Goal: Task Accomplishment & Management: Complete application form

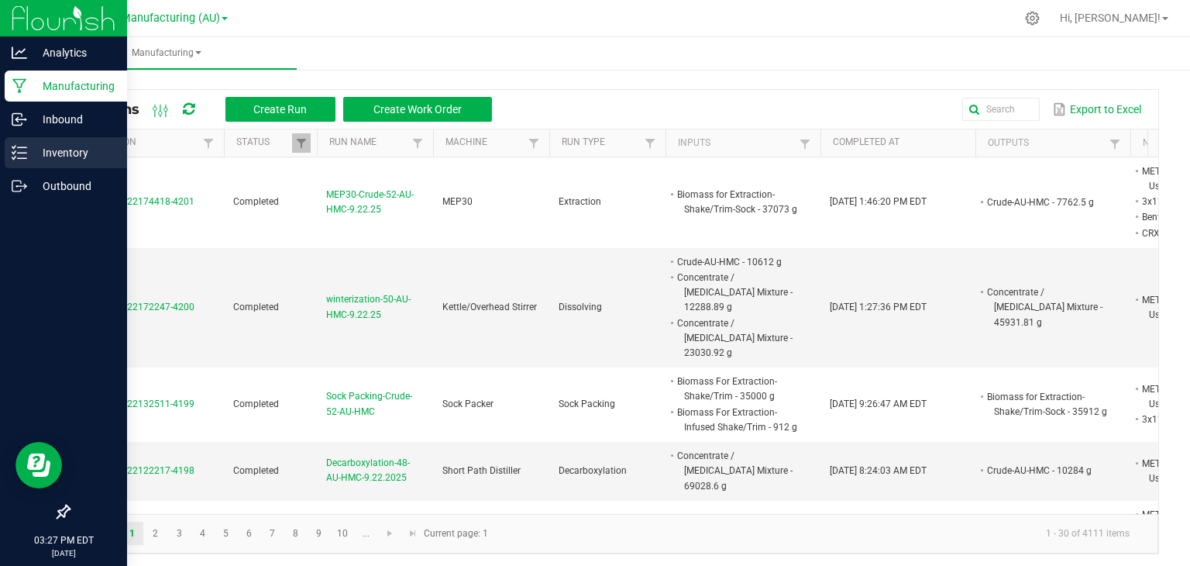
click at [45, 151] on p "Inventory" at bounding box center [73, 152] width 93 height 19
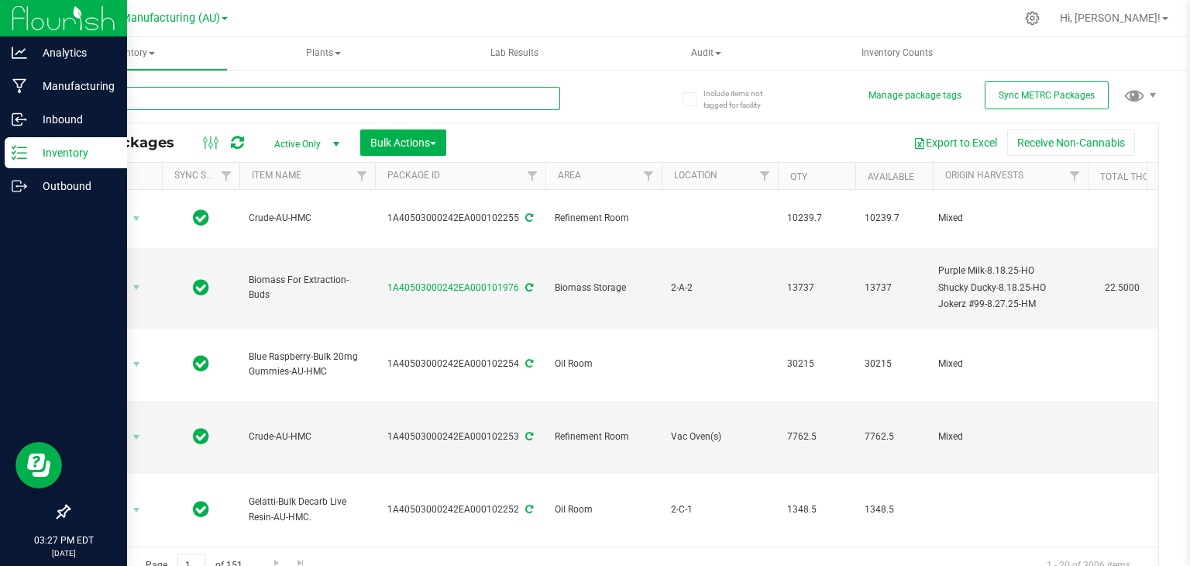
click at [215, 94] on input "text" at bounding box center [314, 98] width 492 height 23
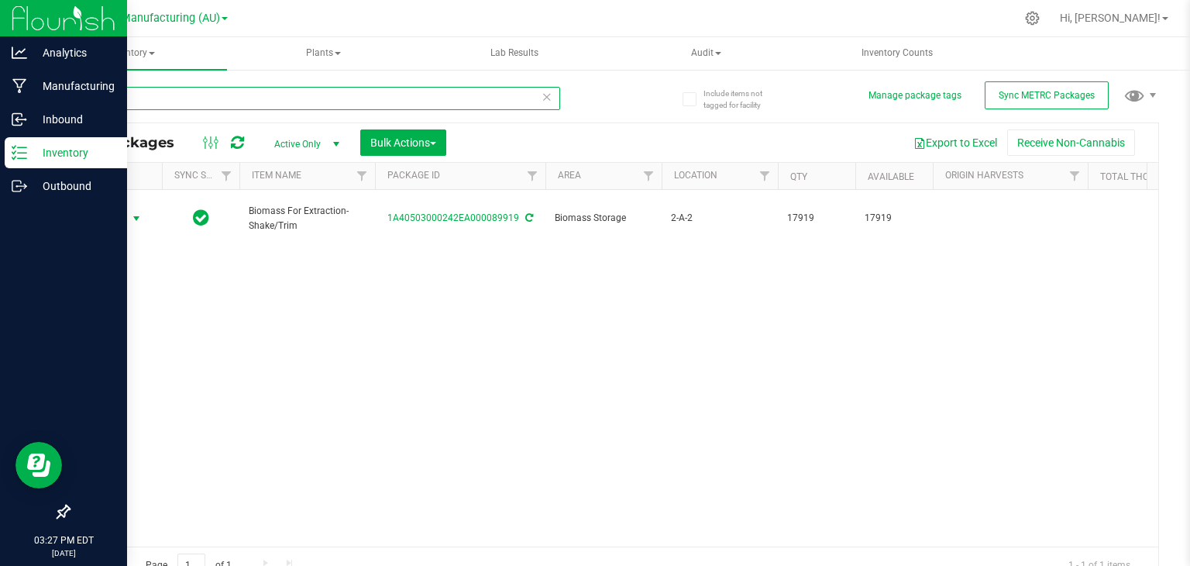
type input "89919"
click at [133, 217] on span "select" at bounding box center [136, 219] width 19 height 22
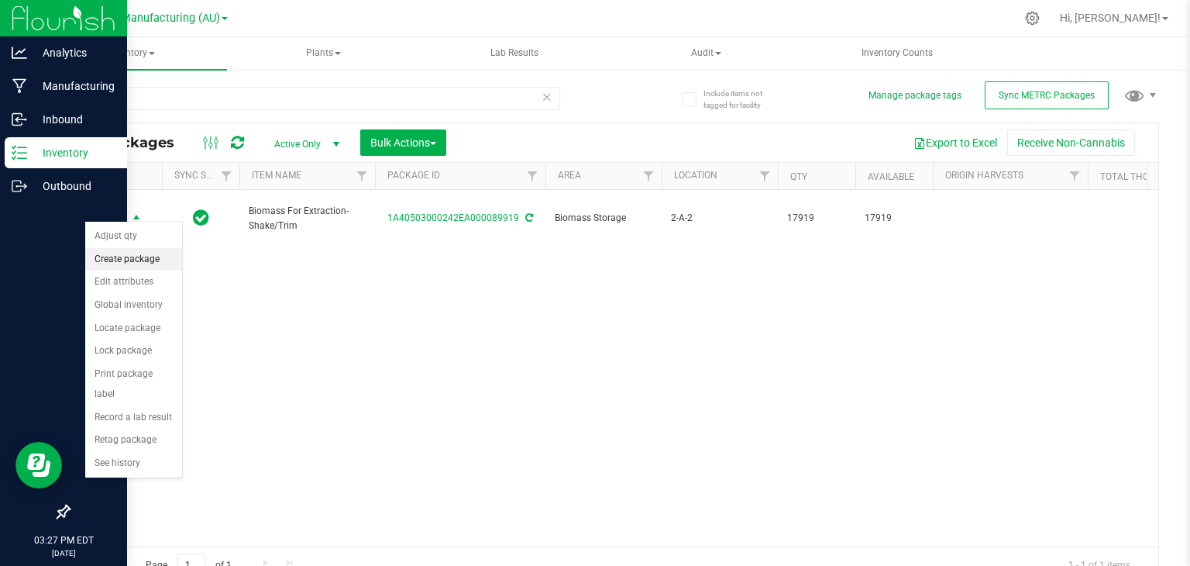
click at [131, 257] on li "Create package" at bounding box center [133, 259] width 97 height 23
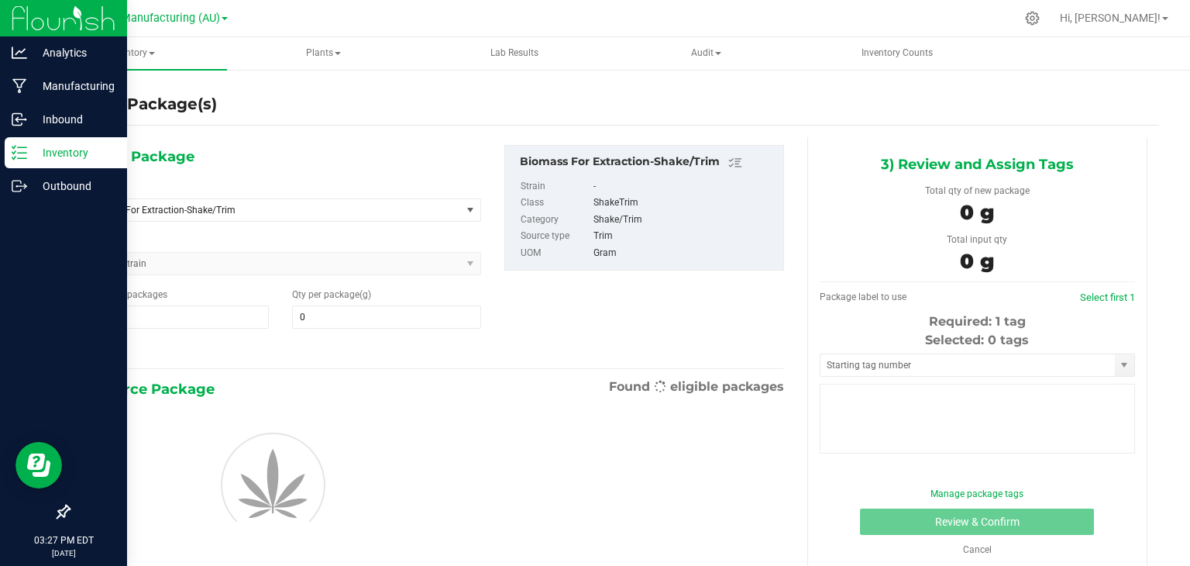
type input "0.0000"
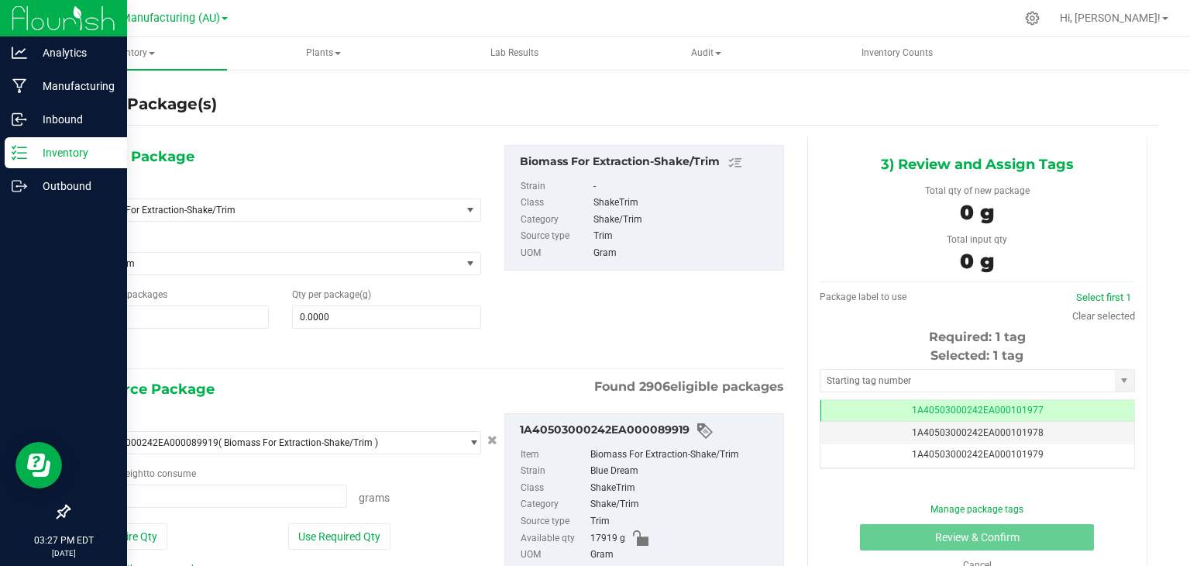
scroll to position [66, 0]
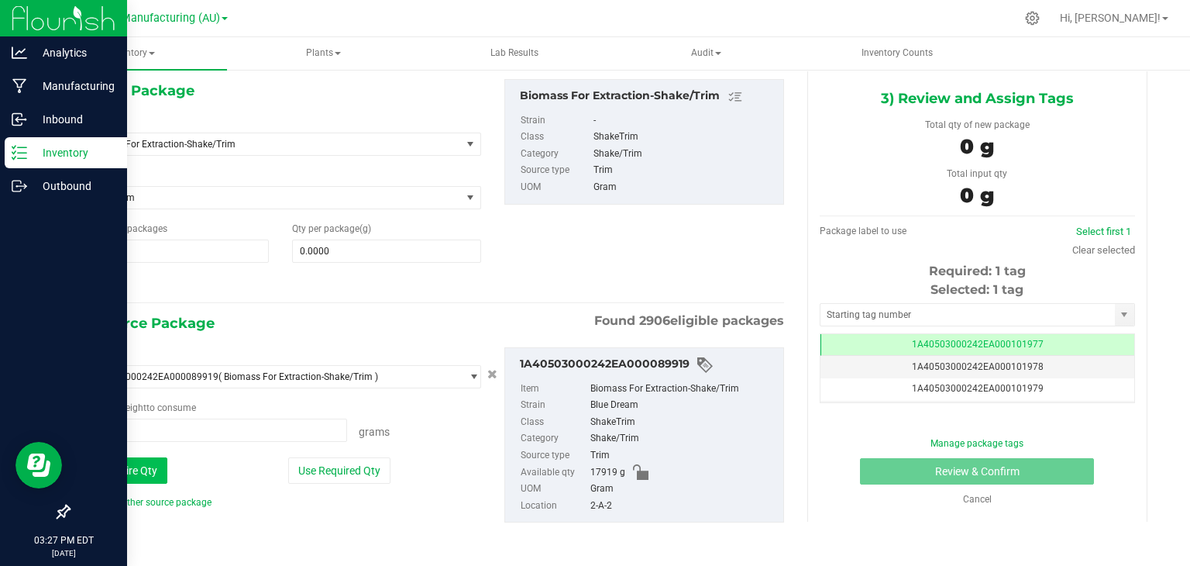
click at [131, 467] on button "Use Entire Qty" at bounding box center [124, 470] width 88 height 26
type input "17919.0000 g"
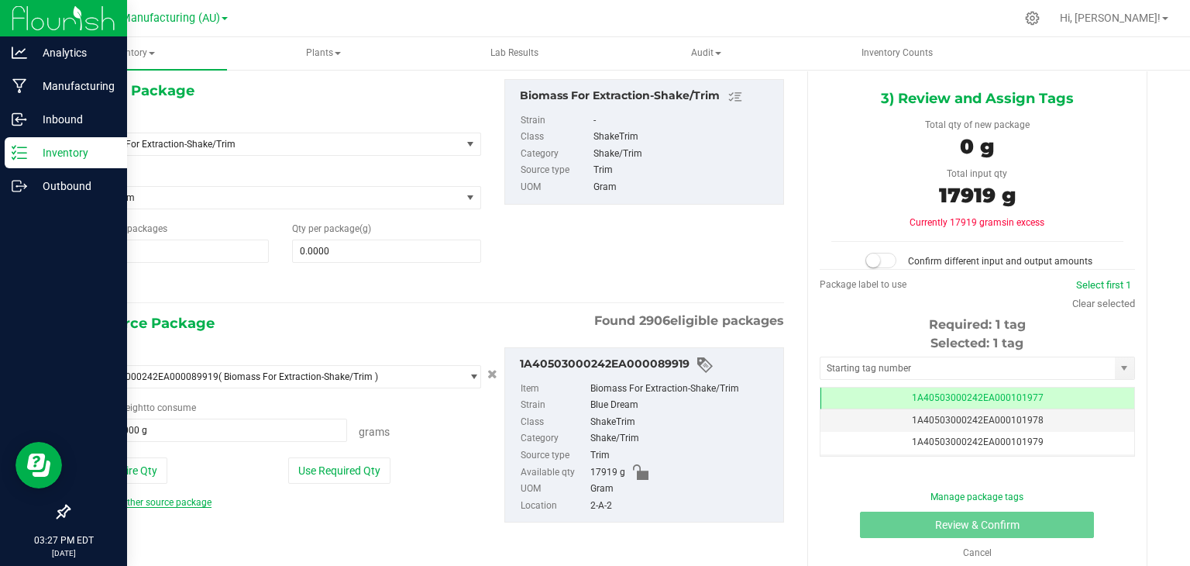
click at [154, 501] on link "Add another source package" at bounding box center [146, 502] width 132 height 11
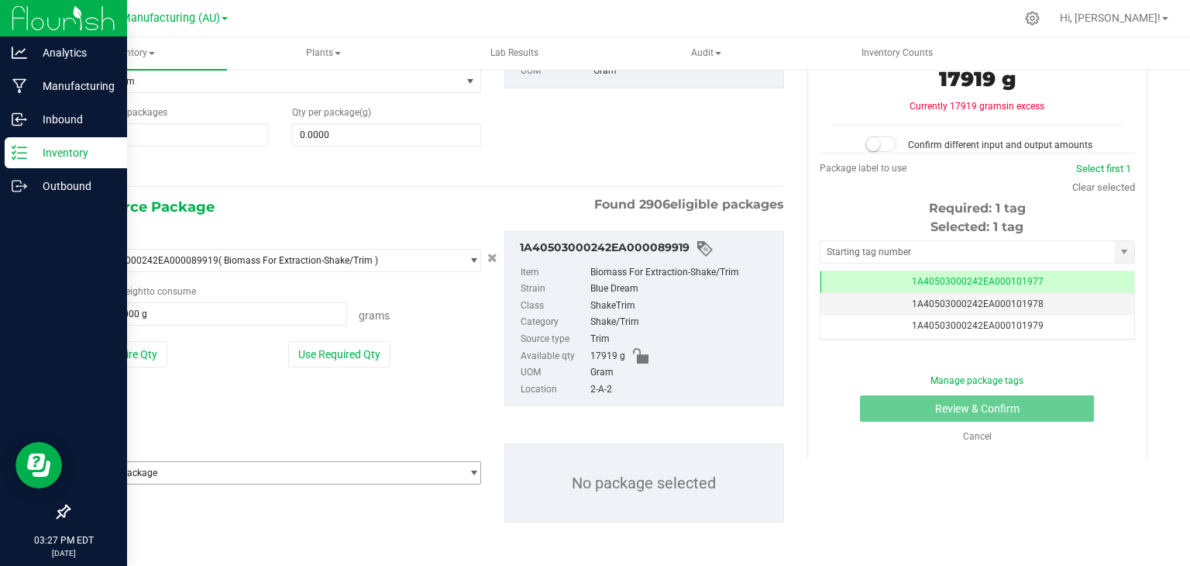
click at [230, 470] on span "Select package" at bounding box center [271, 473] width 381 height 22
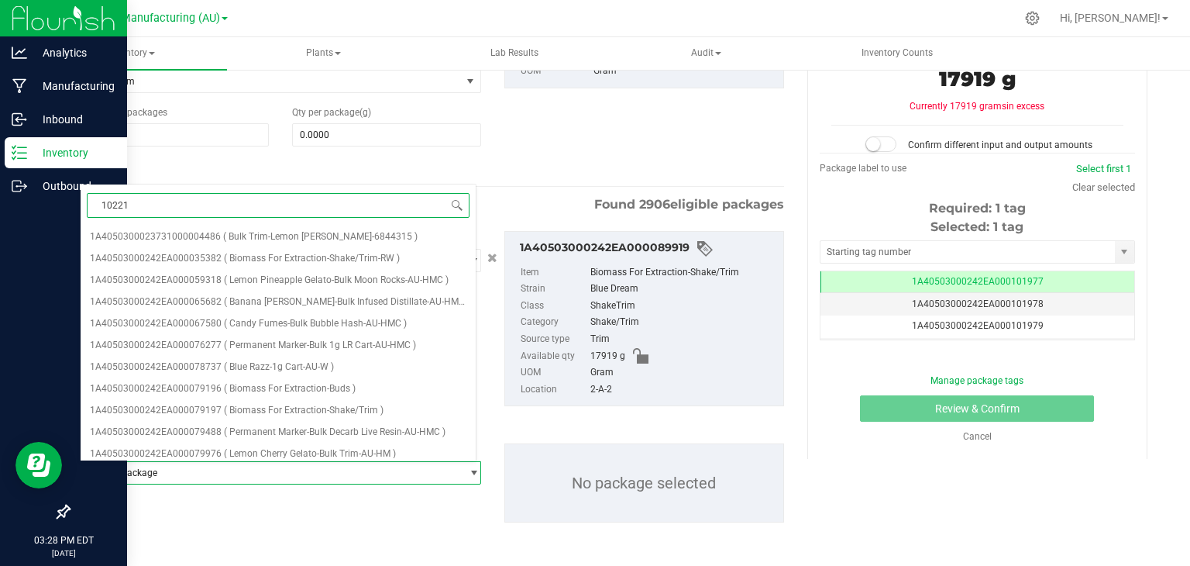
type input "102219"
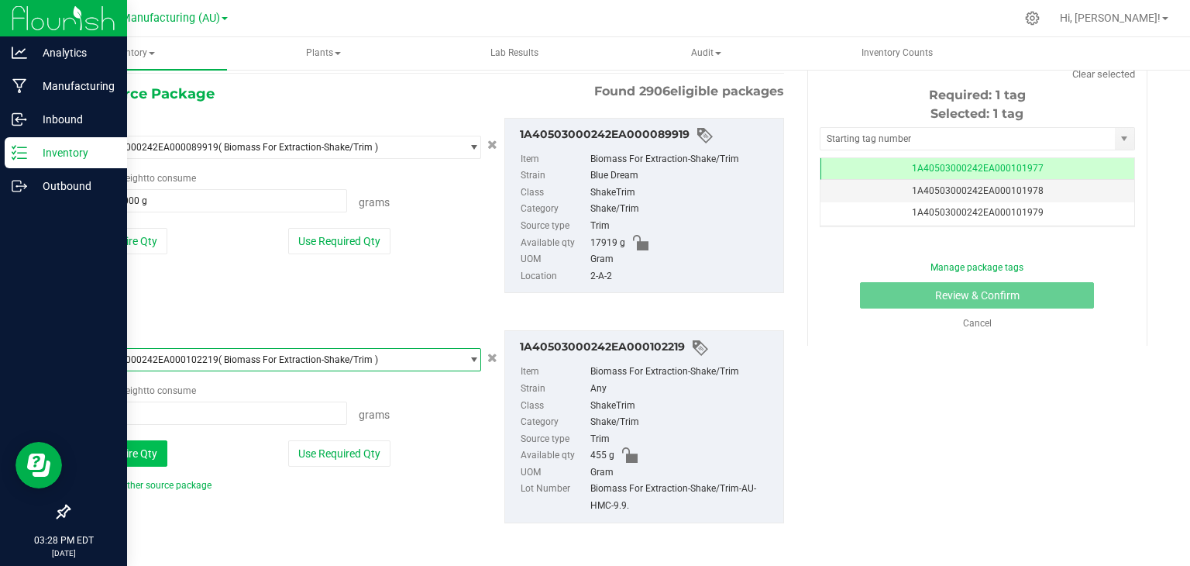
click at [134, 457] on button "Use Entire Qty" at bounding box center [124, 453] width 88 height 26
type input "455.0000 g"
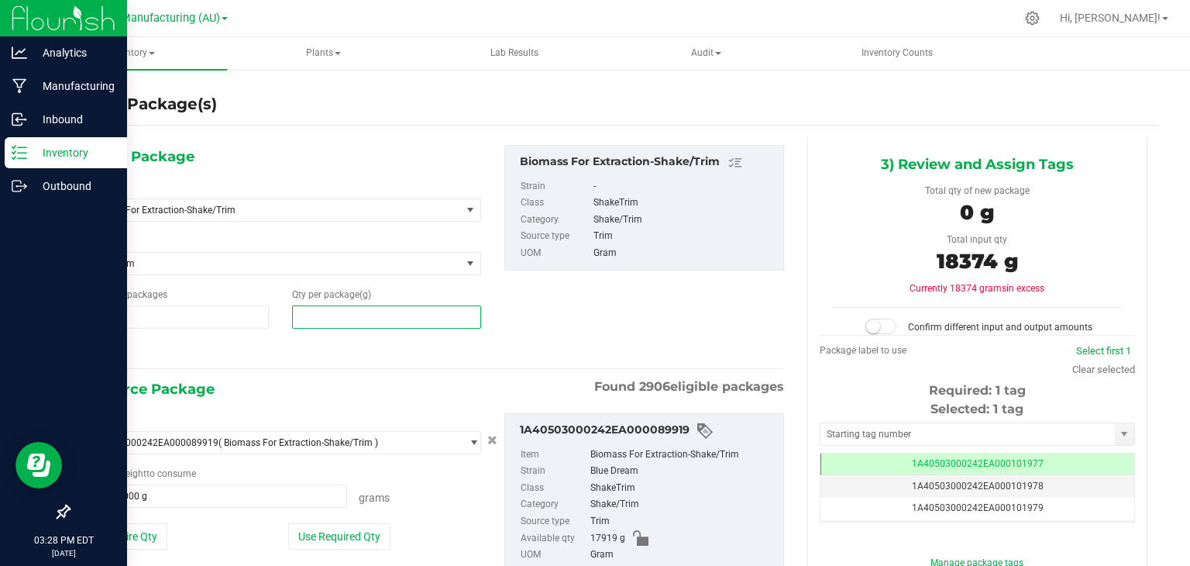
click at [395, 318] on span at bounding box center [386, 316] width 189 height 23
type input "18374"
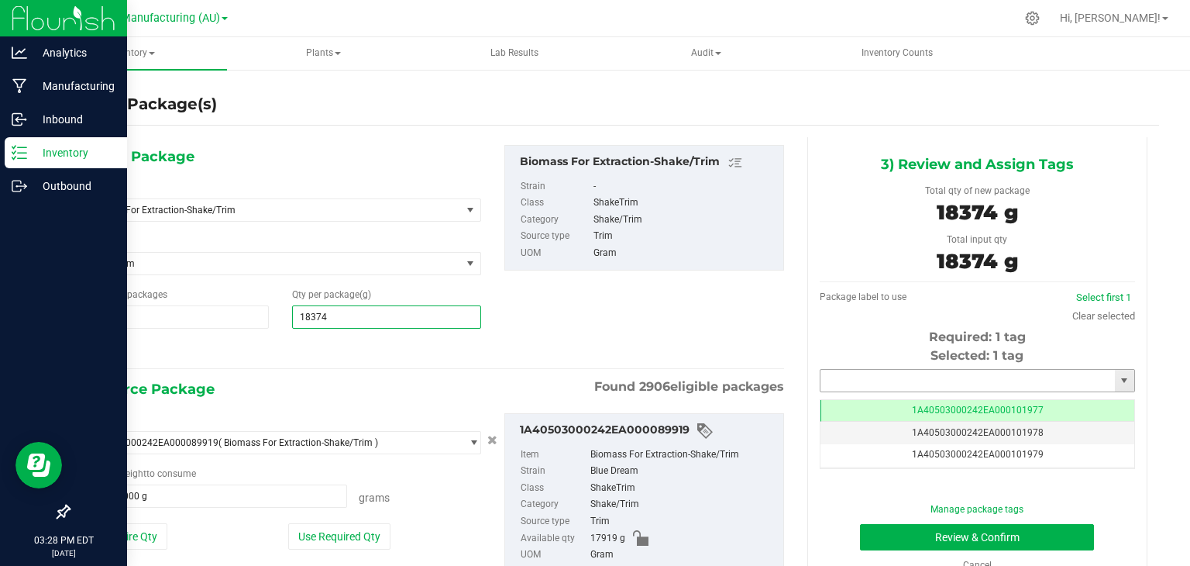
type input "18,374.0000"
click at [924, 376] on input "text" at bounding box center [968, 381] width 295 height 22
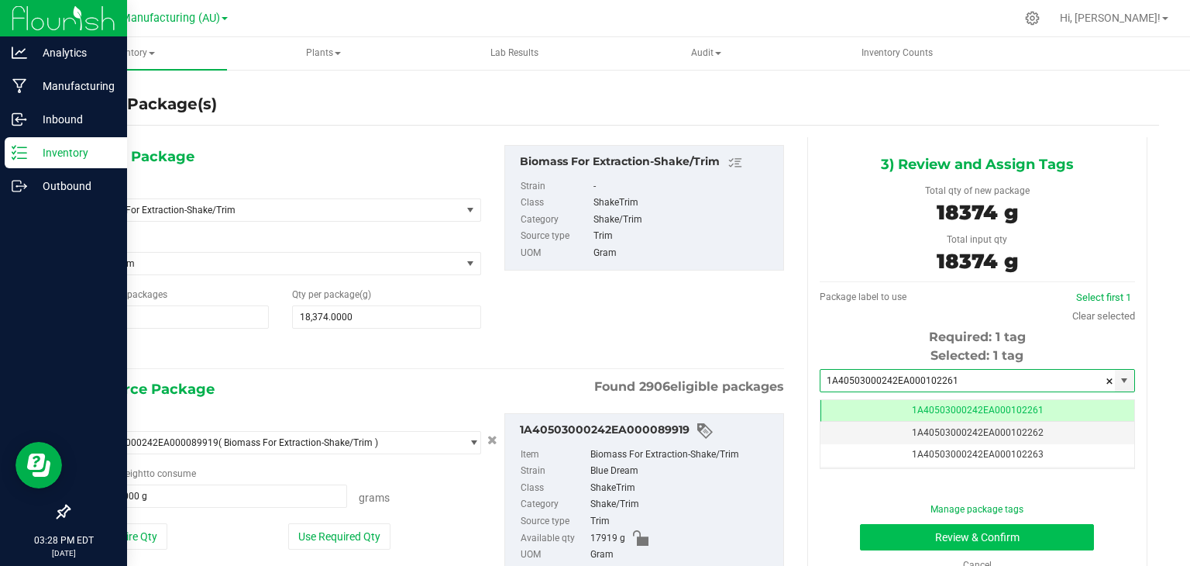
type input "1A40503000242EA000102261"
click at [975, 537] on button "Review & Confirm" at bounding box center [977, 537] width 234 height 26
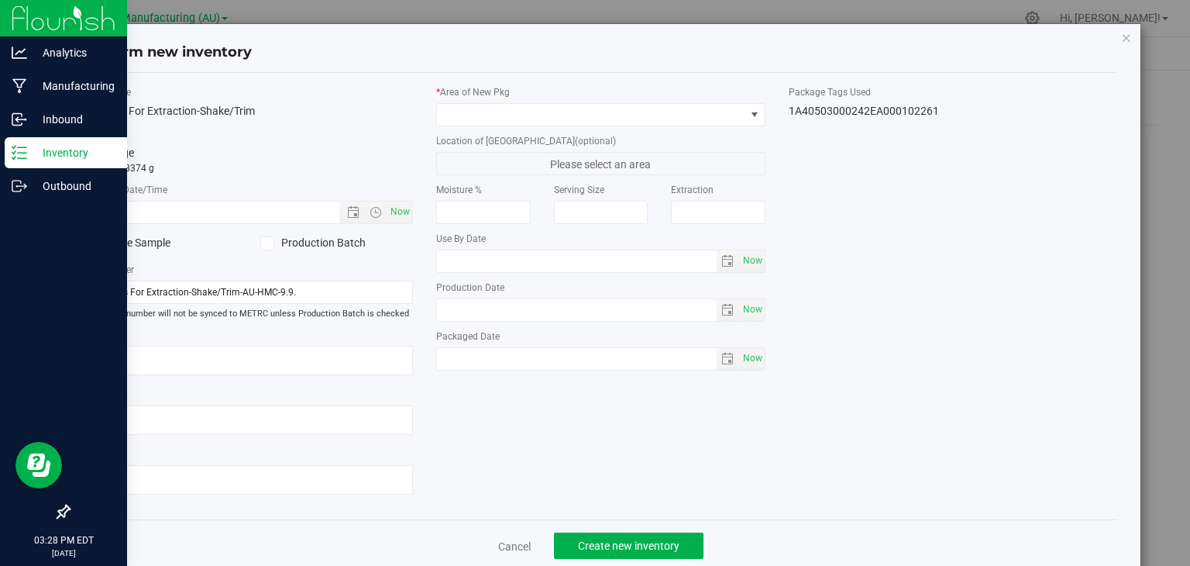
type input "[DATE]"
click at [397, 205] on span "Now" at bounding box center [401, 212] width 26 height 22
type input "[DATE] 3:28 PM"
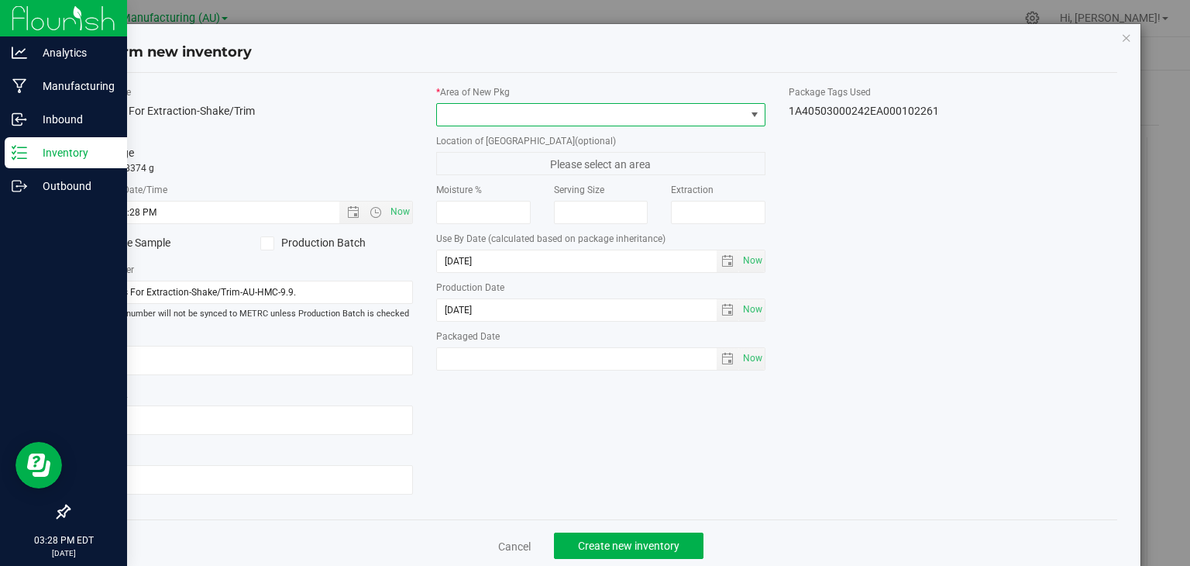
click at [561, 114] on span at bounding box center [591, 115] width 308 height 22
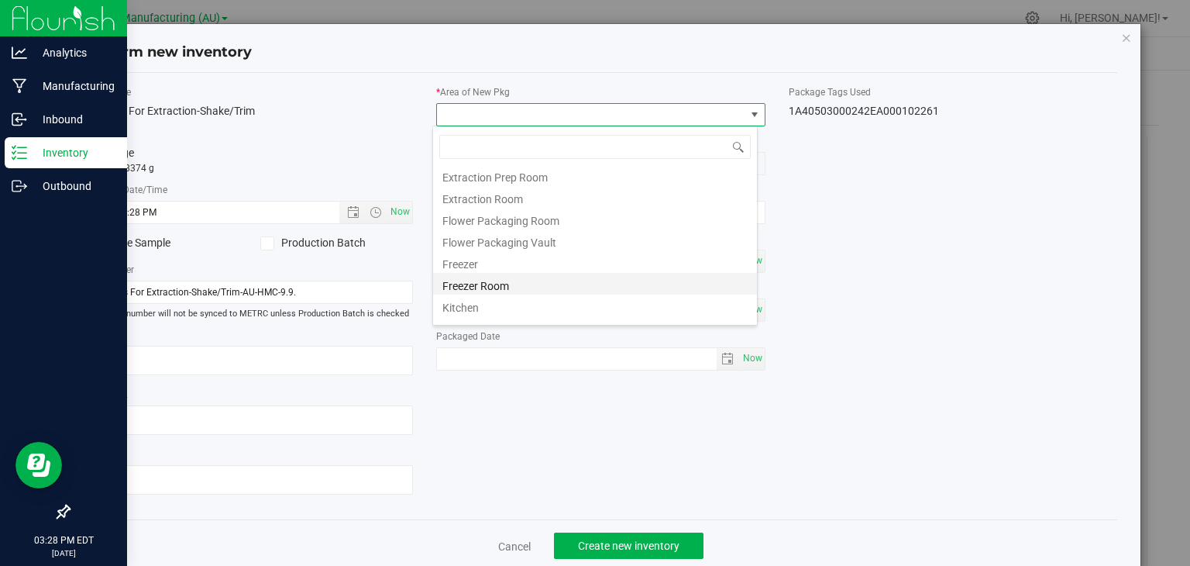
click at [496, 277] on li "Freezer Room" at bounding box center [595, 284] width 324 height 22
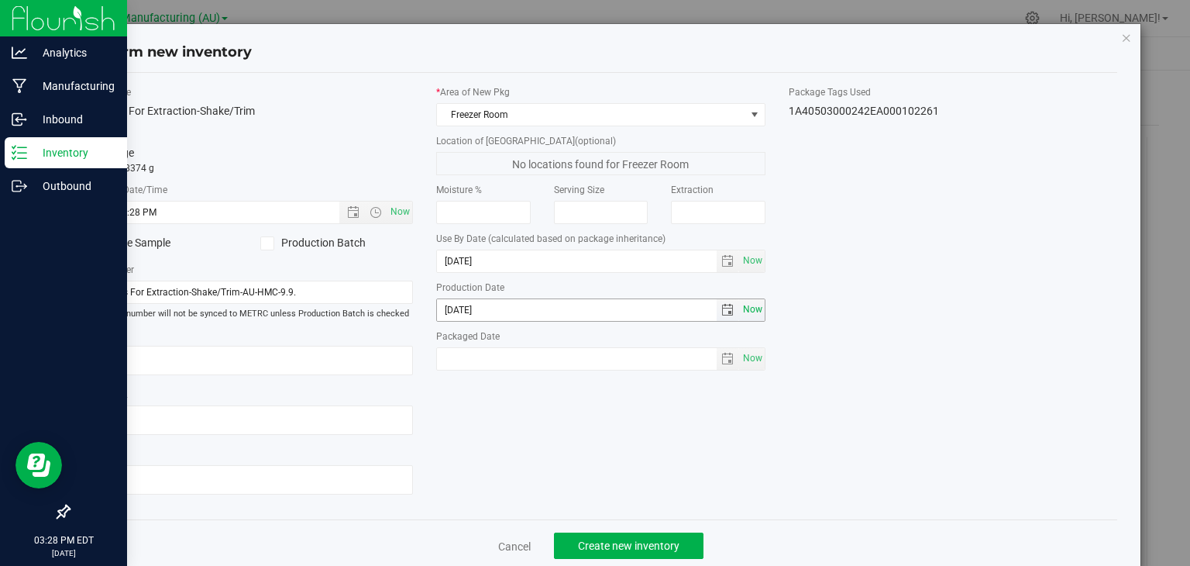
click at [743, 313] on span "Now" at bounding box center [752, 309] width 26 height 22
type input "[DATE]"
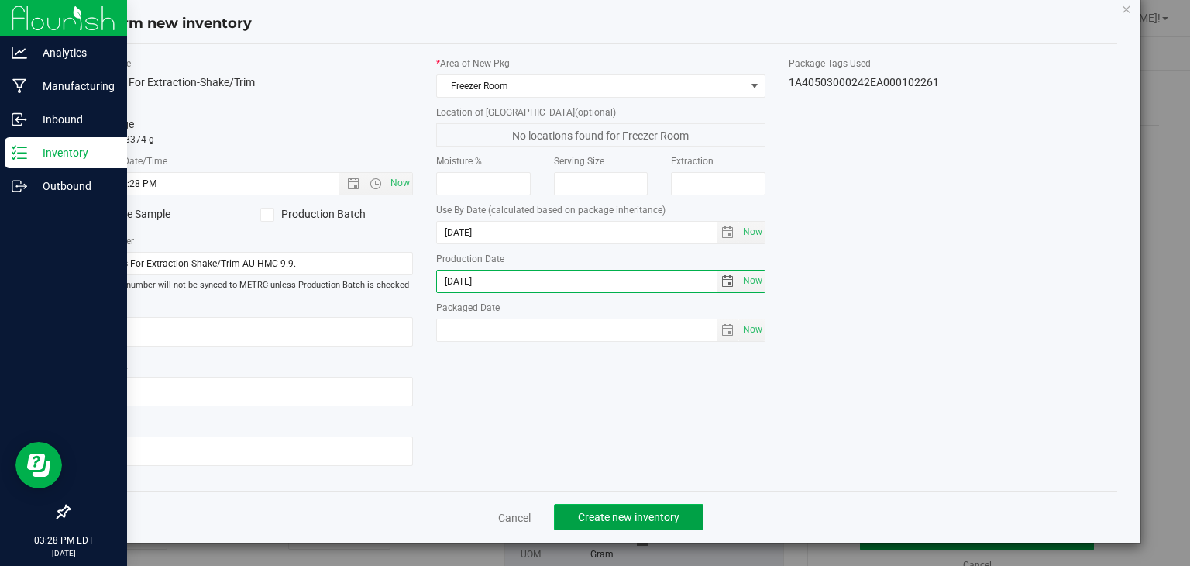
click at [637, 515] on span "Create new inventory" at bounding box center [629, 517] width 102 height 12
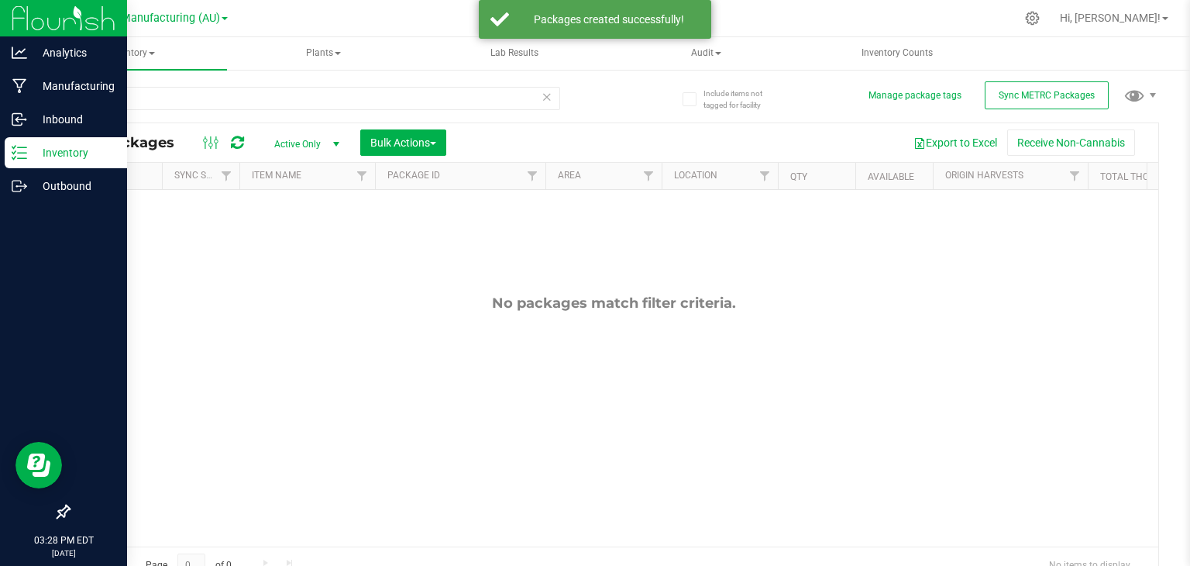
click at [543, 95] on icon at bounding box center [547, 96] width 11 height 19
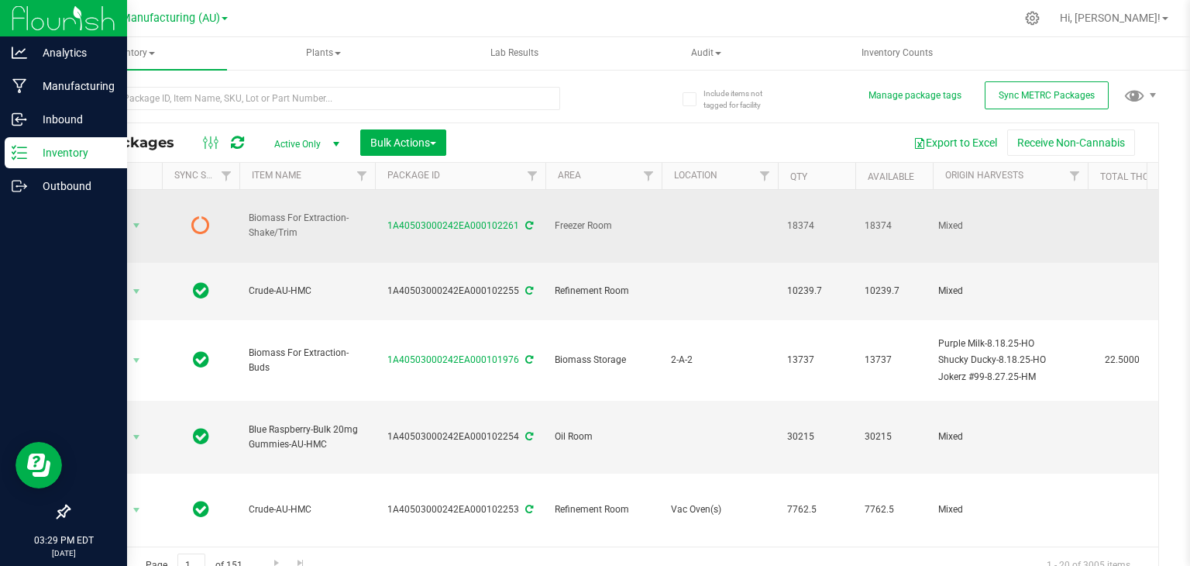
drag, startPoint x: 305, startPoint y: 229, endPoint x: 243, endPoint y: 202, distance: 68.7
click at [243, 202] on td "Biomass For Extraction-Shake/Trim" at bounding box center [307, 226] width 136 height 73
copy span "Biomass For Extraction-Shake/Trim"
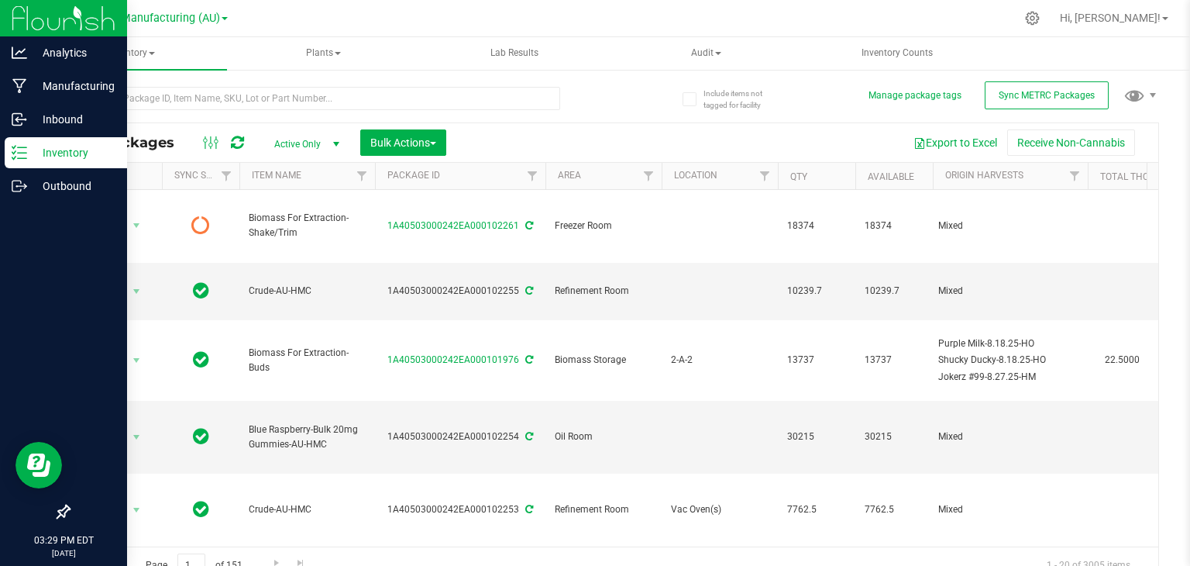
click at [1136, 59] on ul "Inventory All packages All inventory Waste log Create inventory Plants All plan…" at bounding box center [632, 53] width 1190 height 33
